Goal: Task Accomplishment & Management: Manage account settings

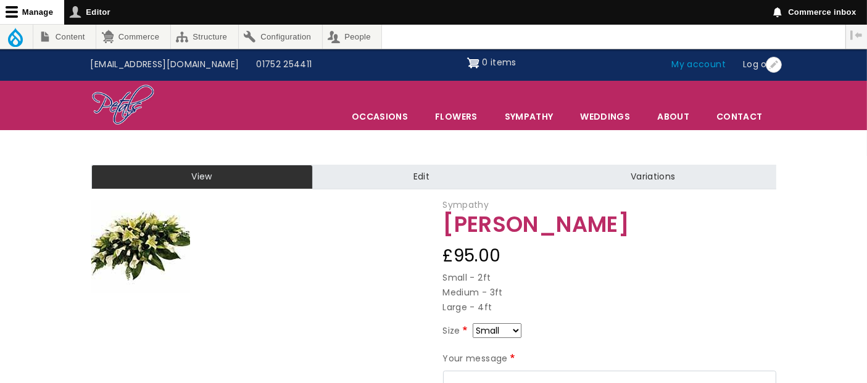
click at [709, 61] on link "My account" at bounding box center [700, 64] width 72 height 23
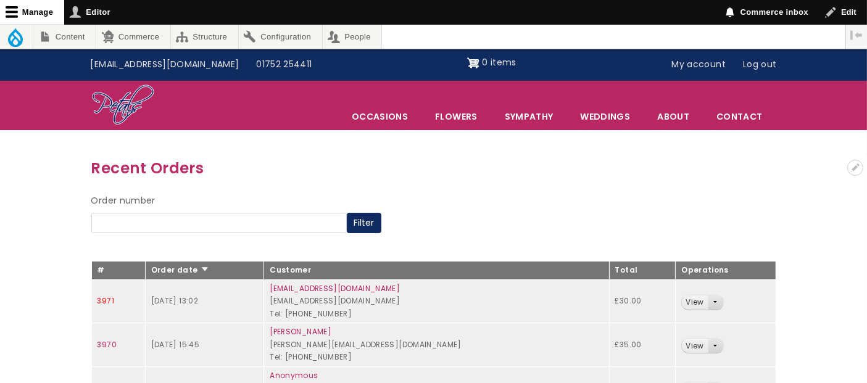
click at [106, 299] on link "3971" at bounding box center [106, 301] width 17 height 10
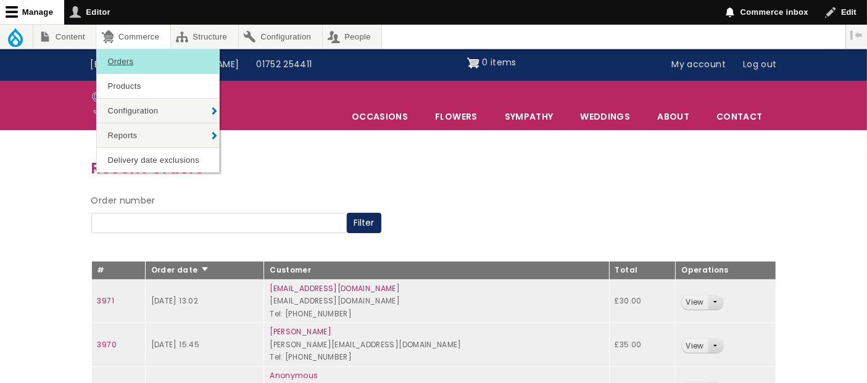
click at [132, 56] on link "Orders" at bounding box center [158, 61] width 122 height 24
